Goal: Book appointment/travel/reservation

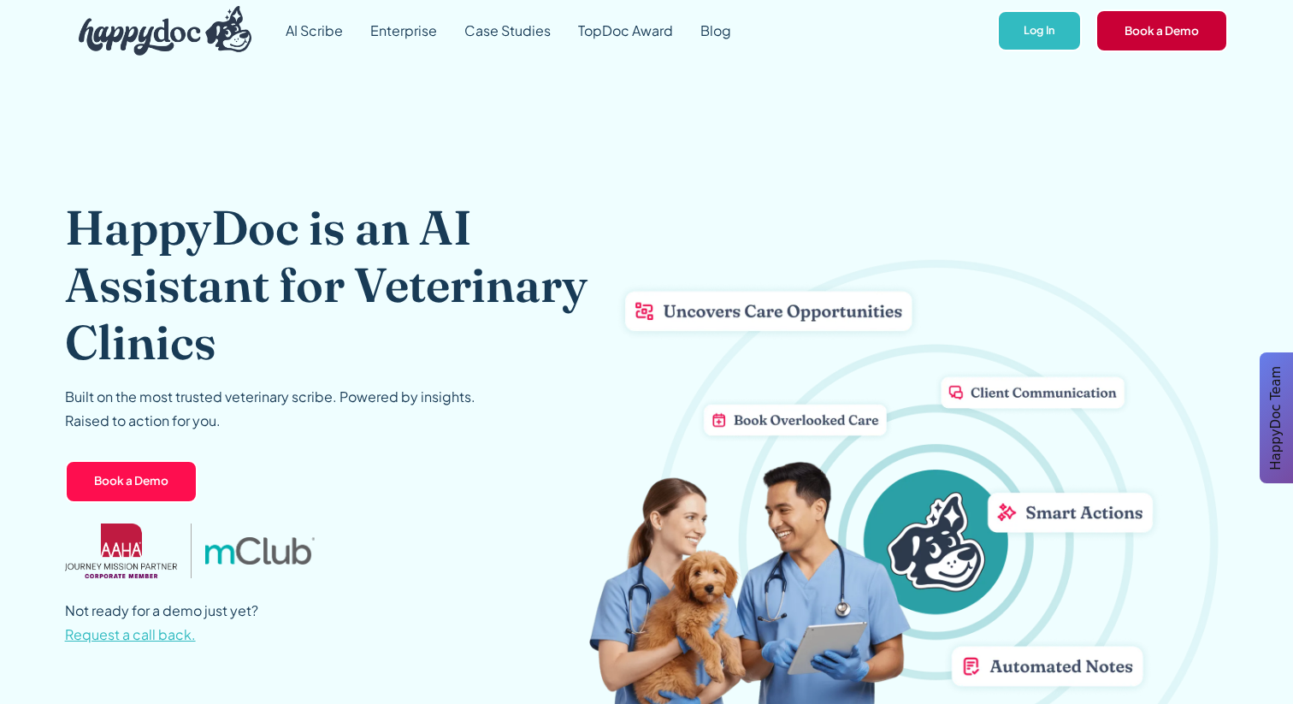
click at [1154, 27] on link "Book a Demo" at bounding box center [1162, 30] width 133 height 43
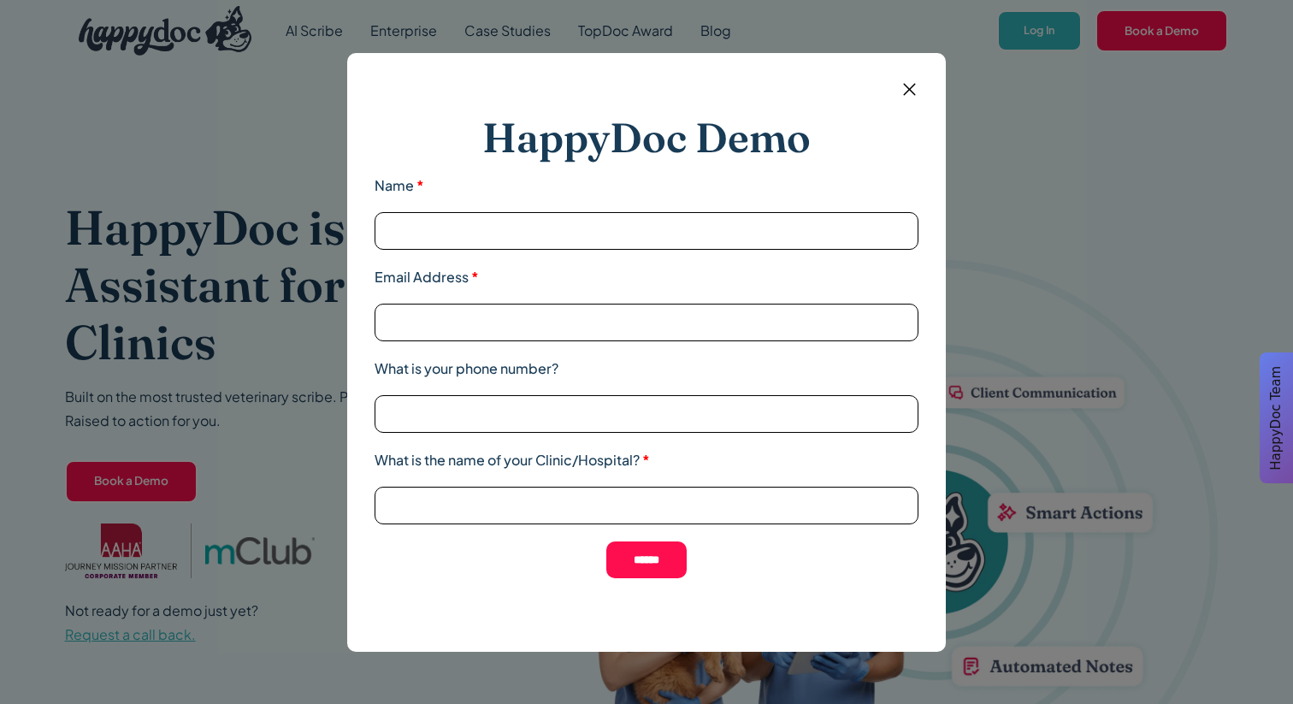
click at [618, 231] on input "Name *" at bounding box center [647, 231] width 544 height 38
click at [675, 145] on h2 "HappyDoc Demo" at bounding box center [646, 138] width 328 height 50
click at [908, 85] on img at bounding box center [909, 89] width 21 height 21
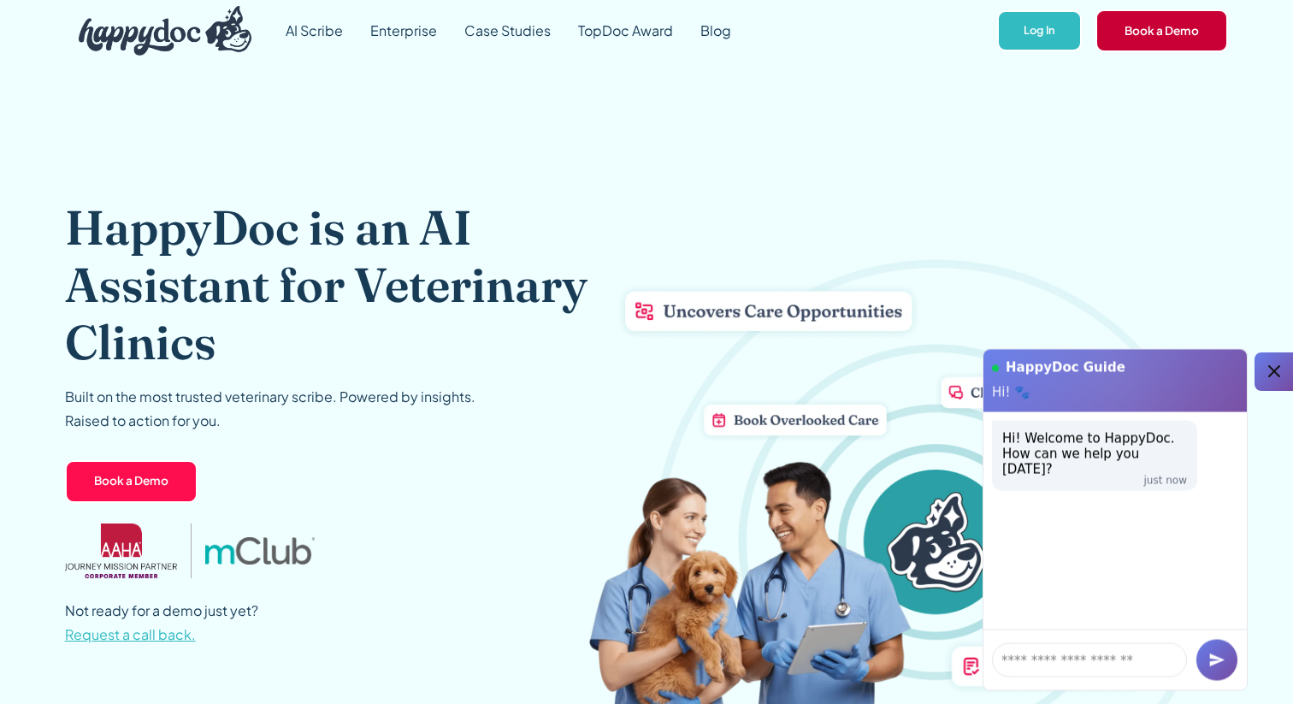
click at [1165, 40] on link "Book a Demo" at bounding box center [1162, 30] width 133 height 43
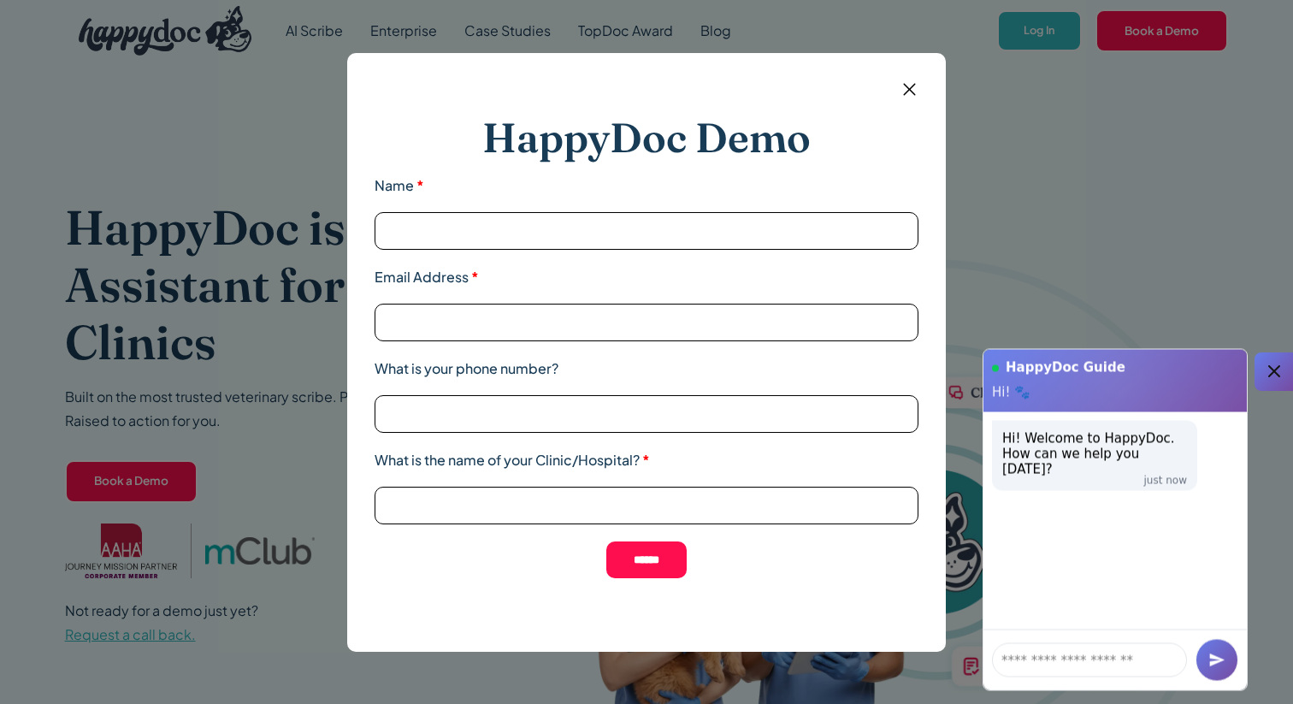
click at [601, 238] on input "Name *" at bounding box center [647, 231] width 544 height 38
type input "*****"
type input "*"
click at [909, 88] on img at bounding box center [909, 89] width 21 height 21
